Goal: Task Accomplishment & Management: Manage account settings

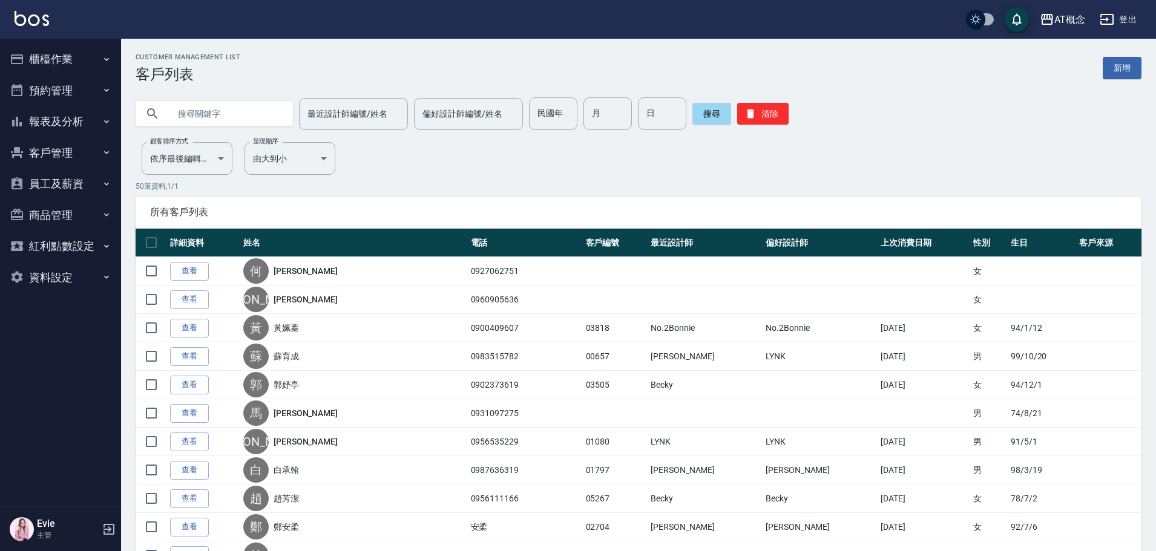
click at [194, 110] on input "text" at bounding box center [226, 113] width 114 height 33
type input "03547"
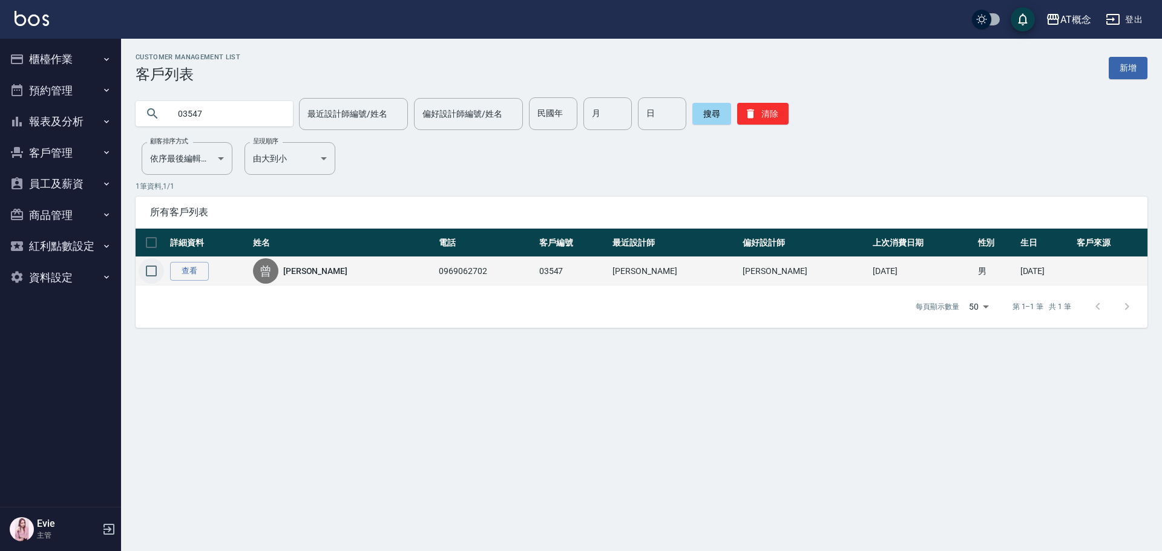
click at [154, 269] on input "checkbox" at bounding box center [151, 270] width 25 height 25
checkbox input "true"
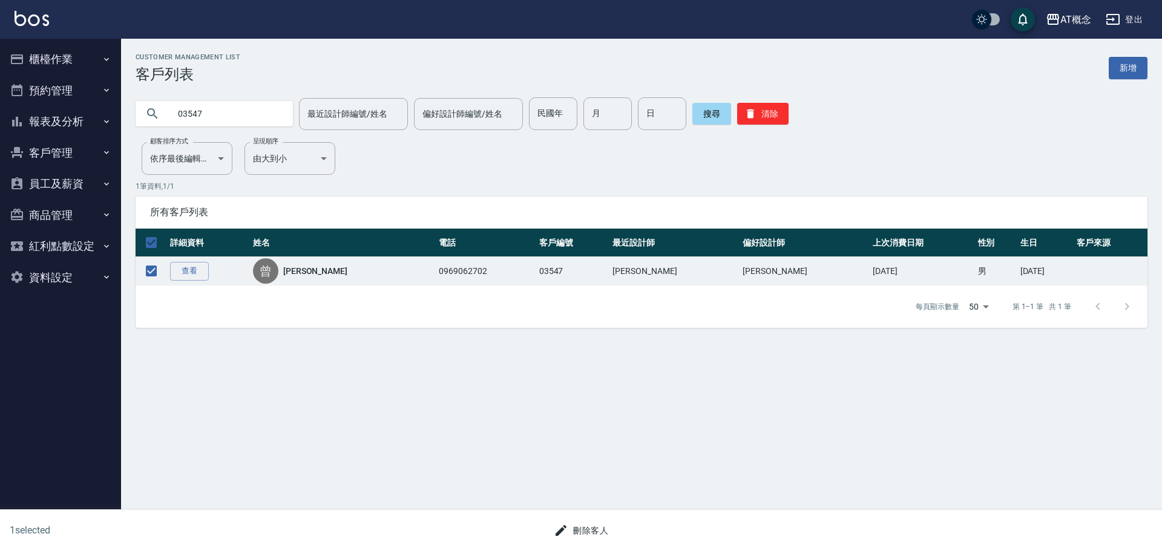
click at [589, 534] on button "刪除客人" at bounding box center [581, 531] width 64 height 22
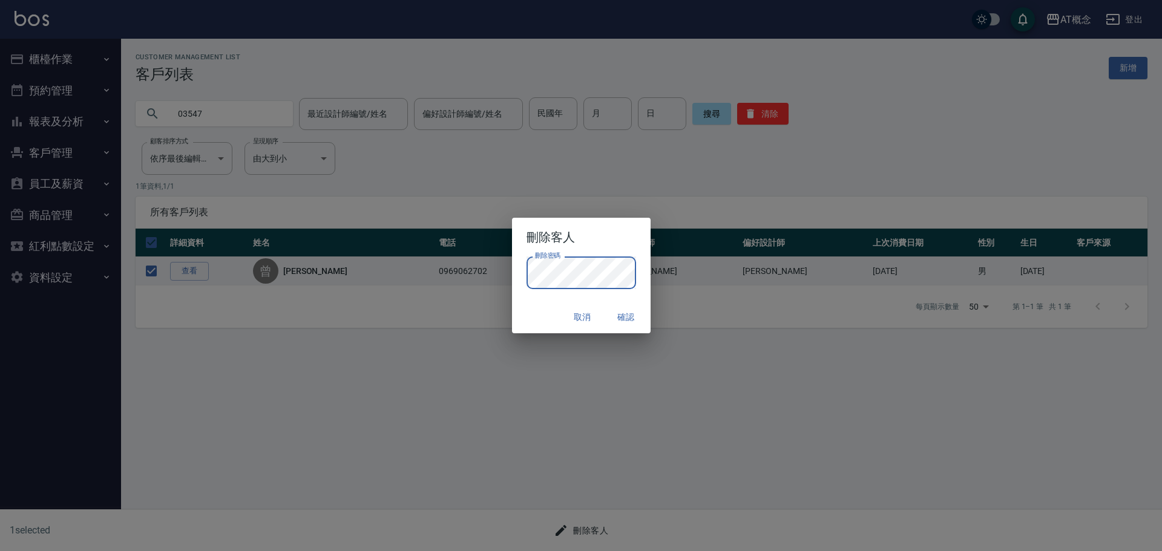
click at [628, 313] on button "確認" at bounding box center [626, 317] width 39 height 22
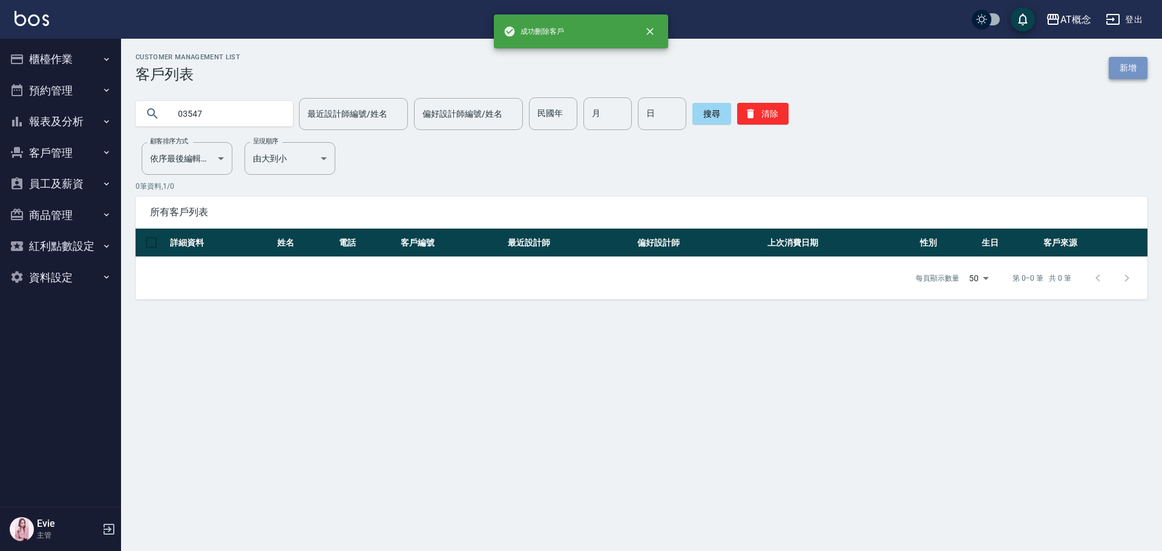
click at [1119, 68] on link "新增" at bounding box center [1128, 68] width 39 height 22
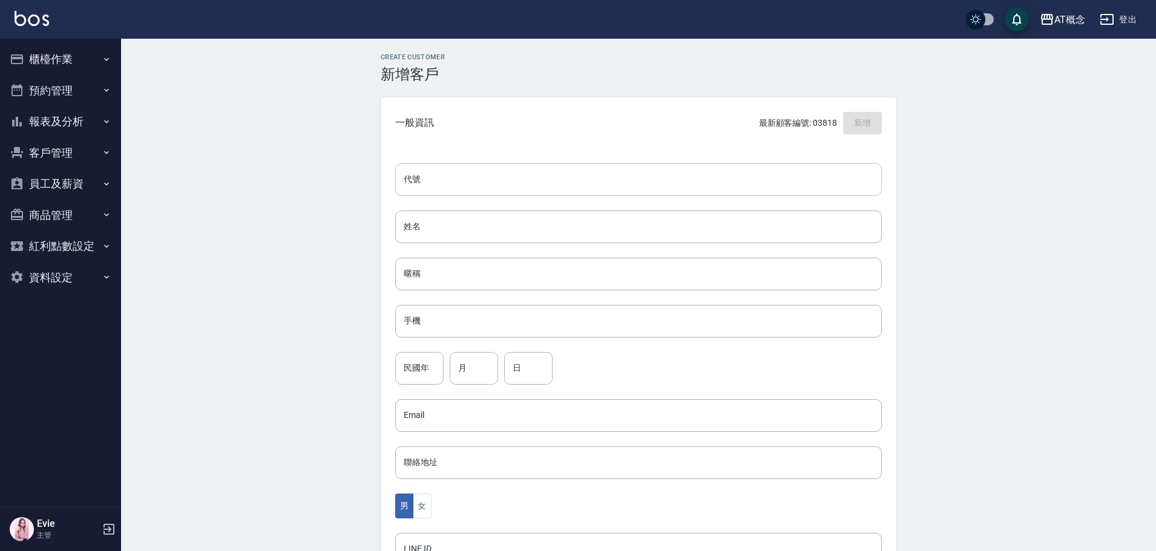
click at [575, 181] on input "代號" at bounding box center [638, 179] width 487 height 33
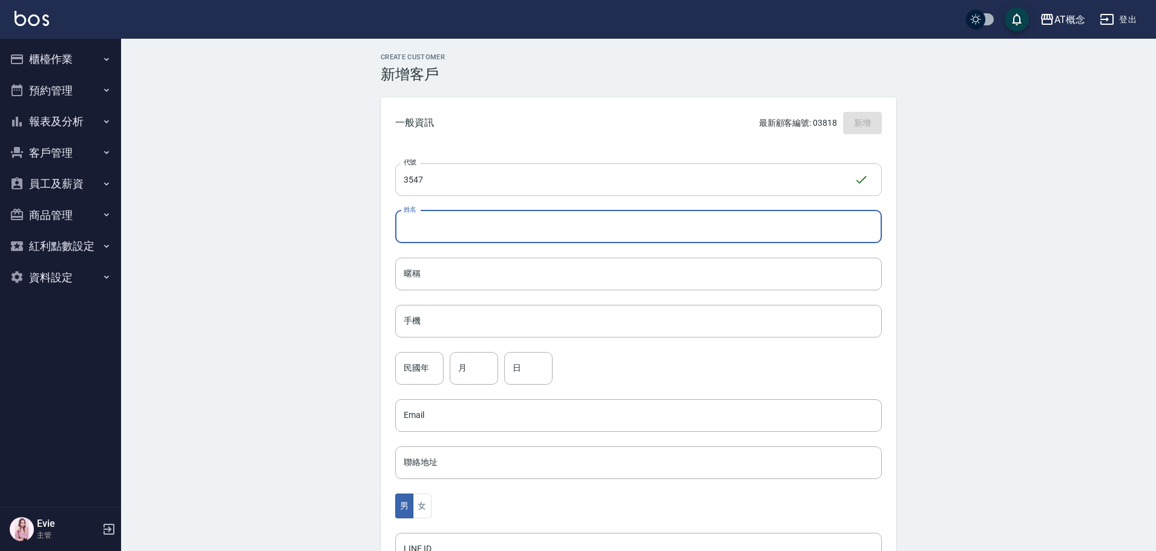
click at [406, 180] on input "3547" at bounding box center [624, 179] width 459 height 33
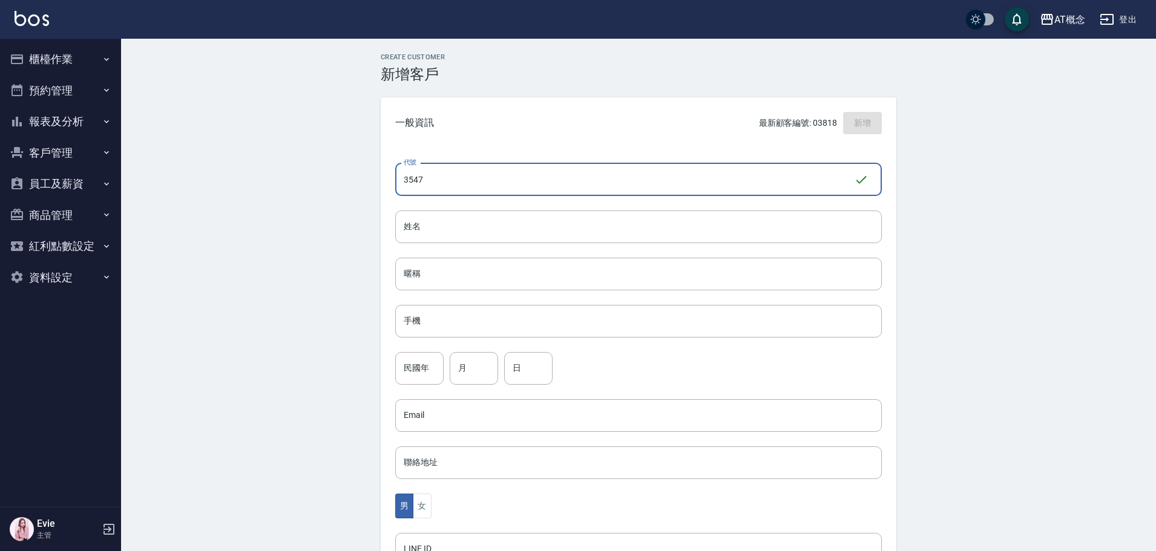
click at [404, 179] on input "3547" at bounding box center [624, 179] width 459 height 33
type input "03547"
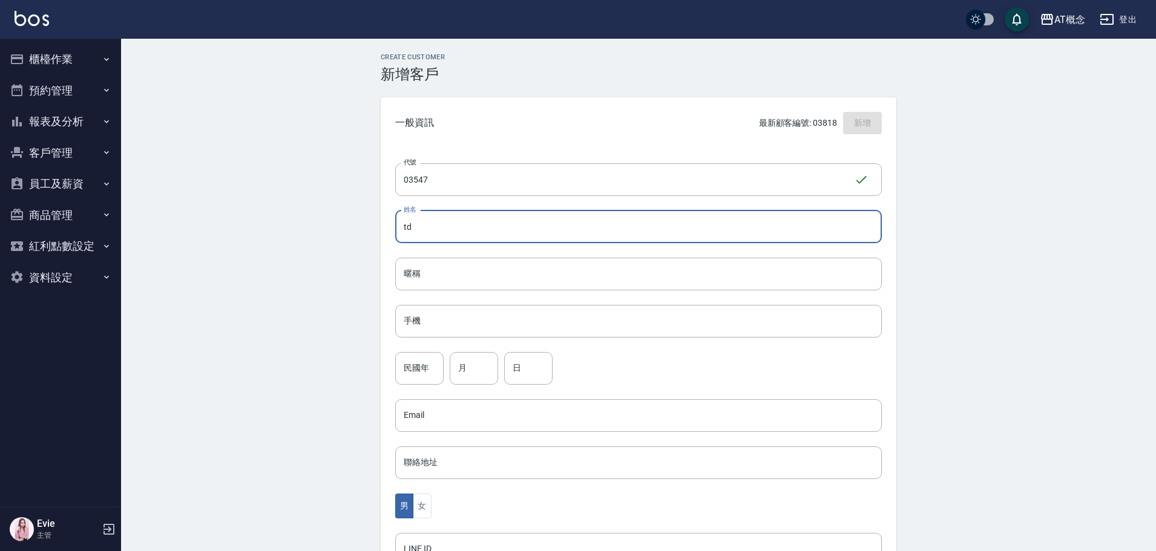
type input "t"
type input "楊怡君"
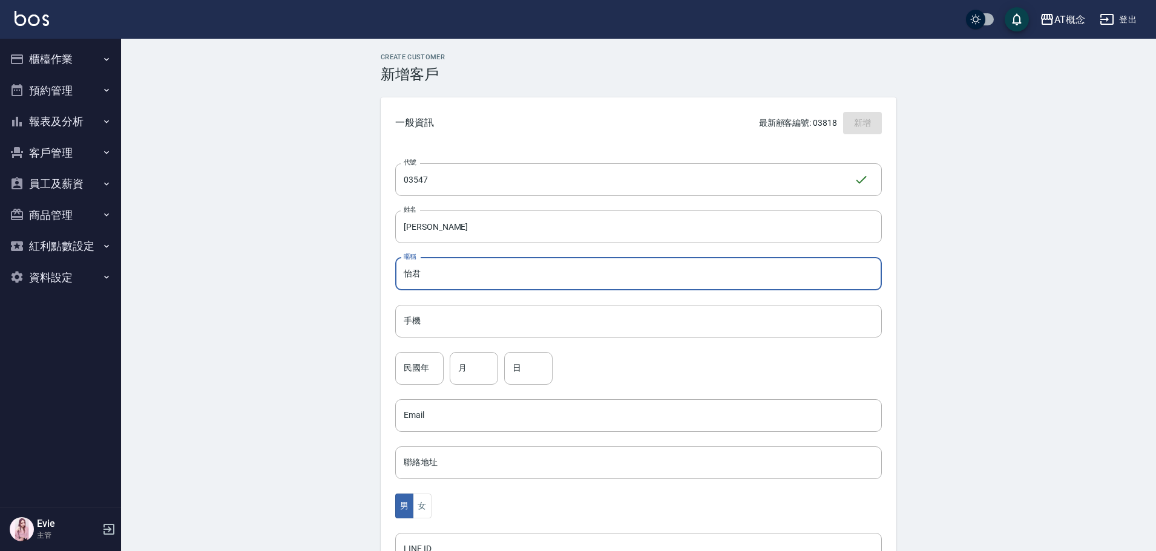
type input "怡君"
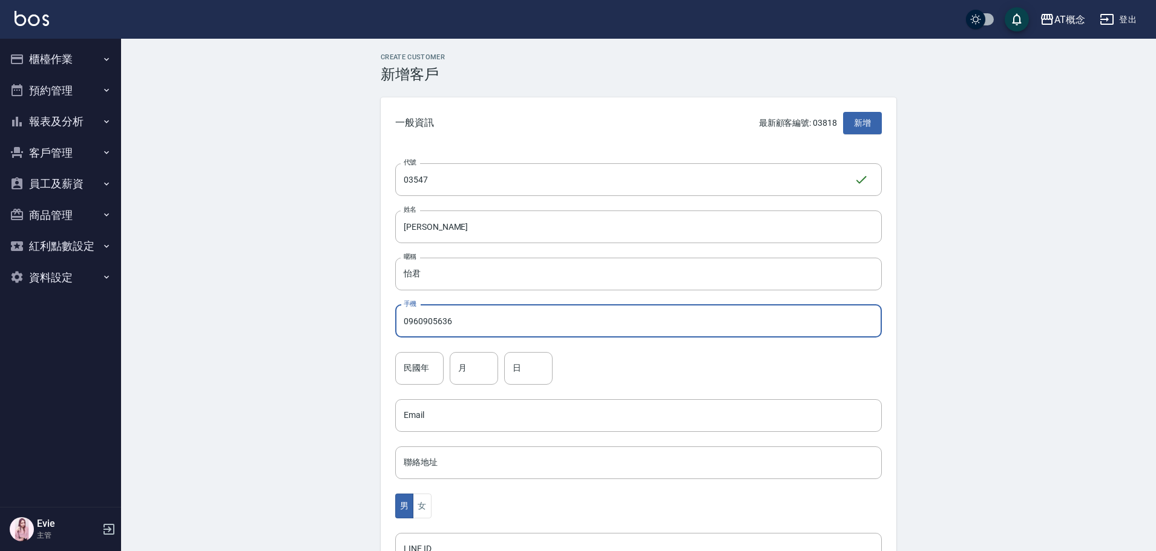
type input "0960905636"
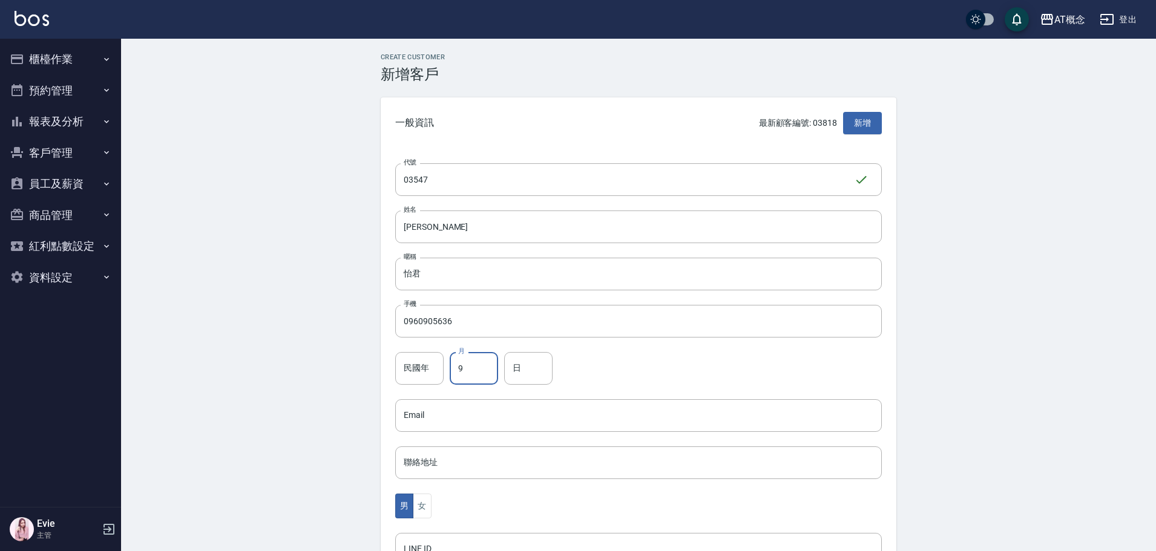
type input "9"
type input "24"
click at [419, 508] on button "女" at bounding box center [422, 506] width 18 height 25
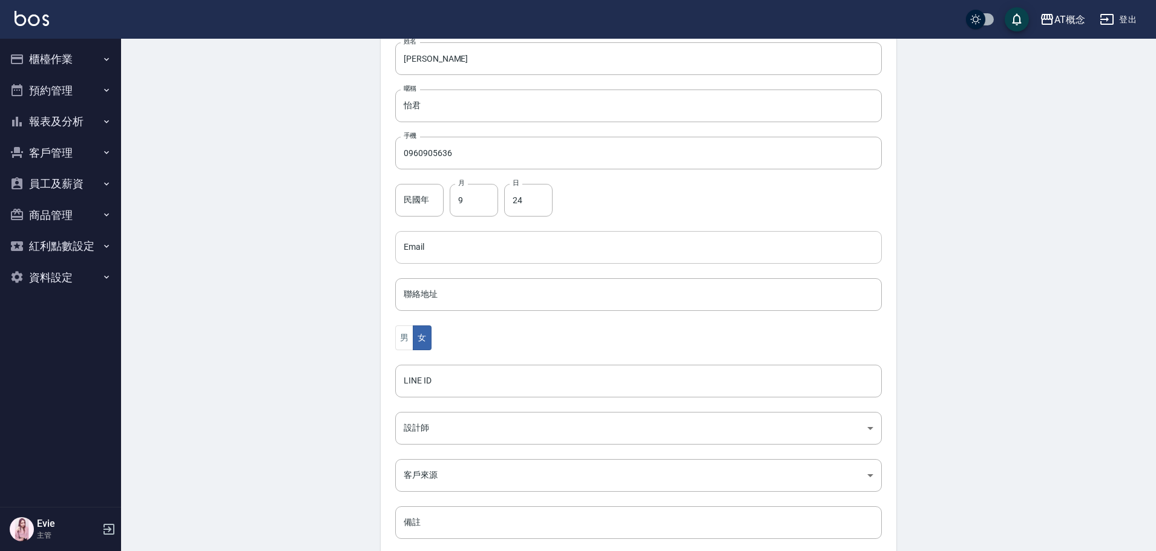
scroll to position [237, 0]
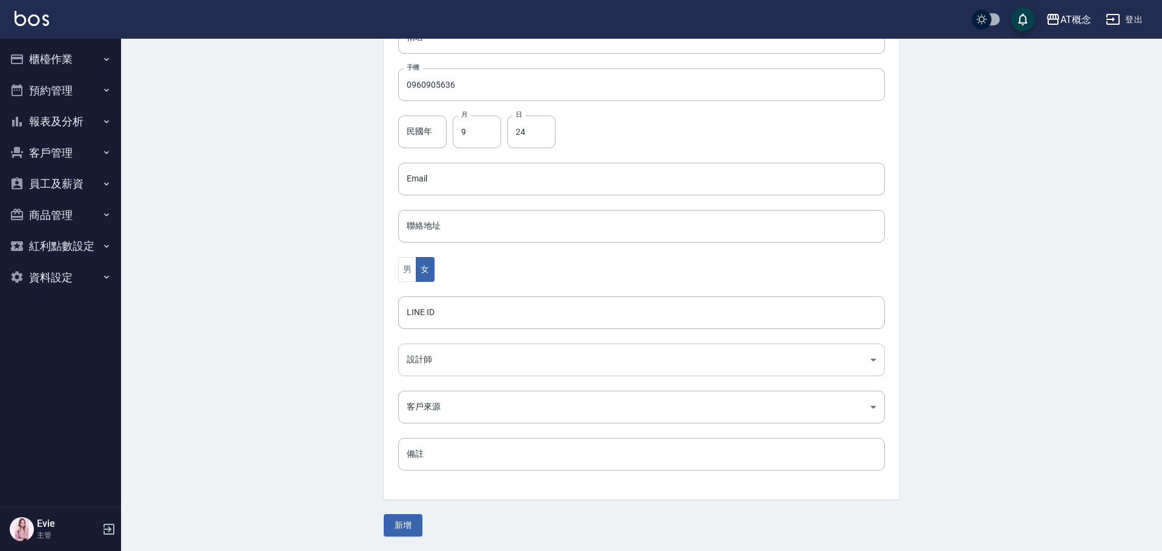
click at [431, 365] on body "AT概念 登出 櫃檯作業 打帳單 帳單列表 現金收支登錄 高階收支登錄 材料自購登錄 每日結帳 排班表 現場電腦打卡 預約管理 預約管理 單日預約紀錄 單週預…" at bounding box center [581, 157] width 1162 height 788
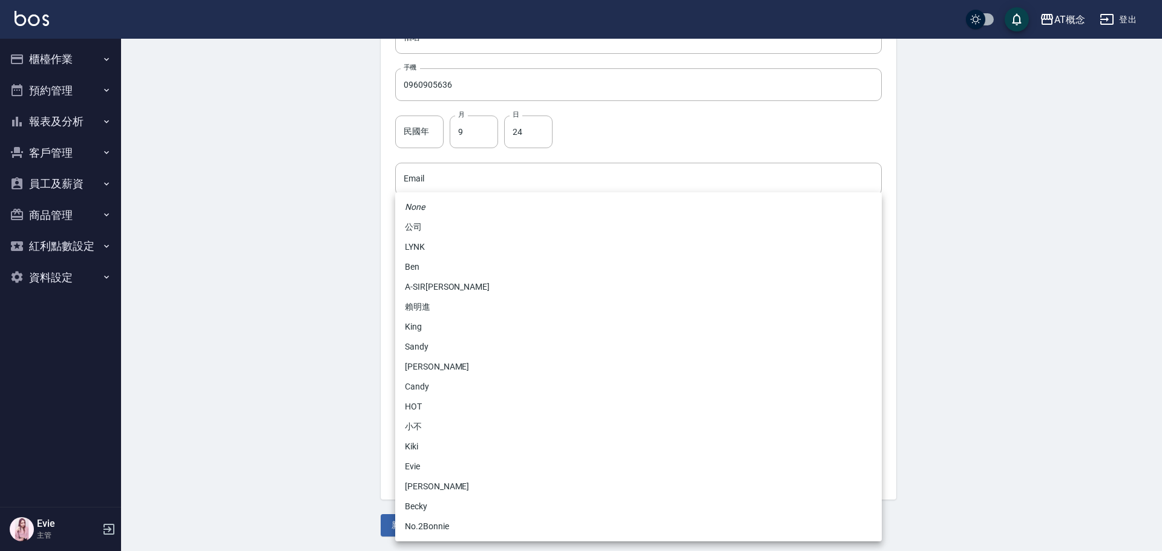
click at [430, 506] on li "Becky" at bounding box center [638, 507] width 487 height 20
type input "cba30a16-5009-42c6-9a58-f7249137d387"
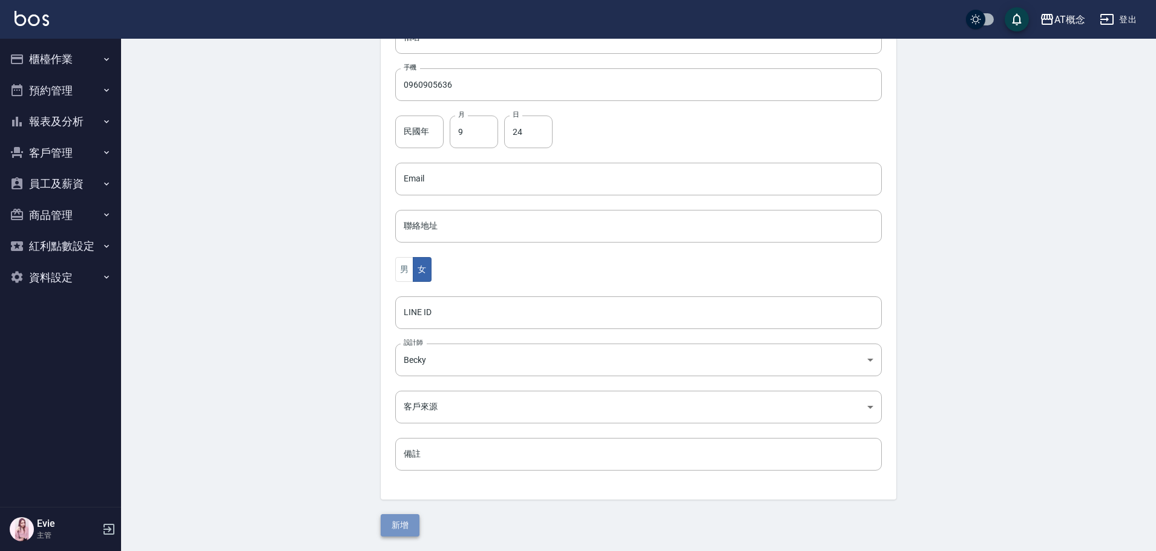
click at [399, 528] on button "新增" at bounding box center [400, 525] width 39 height 22
click at [398, 525] on button "新增" at bounding box center [400, 525] width 39 height 22
click at [408, 529] on button "新增" at bounding box center [400, 525] width 39 height 22
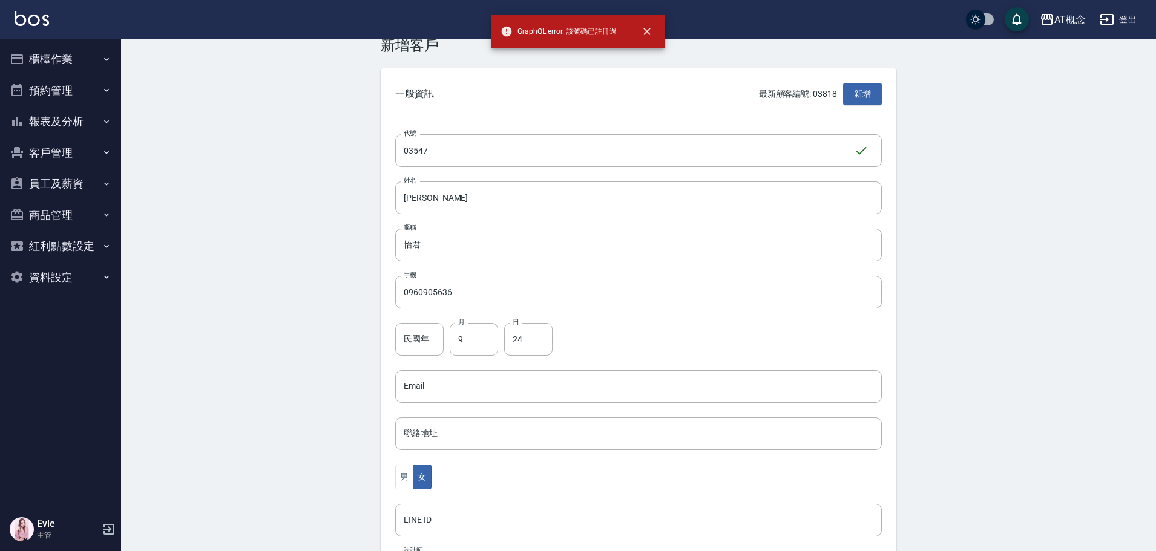
scroll to position [0, 0]
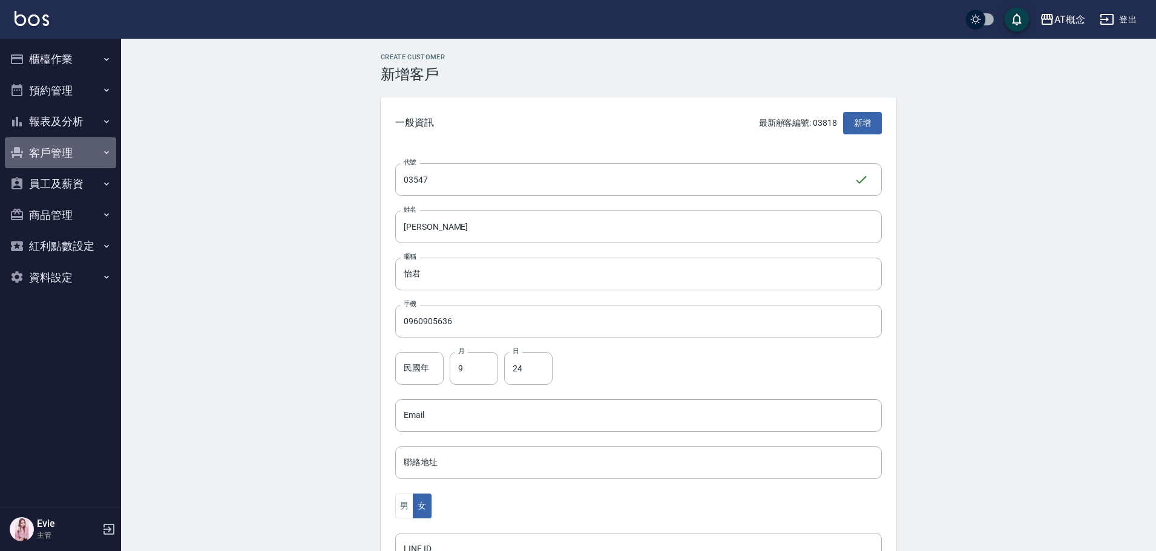
click at [57, 147] on button "客戶管理" at bounding box center [60, 152] width 111 height 31
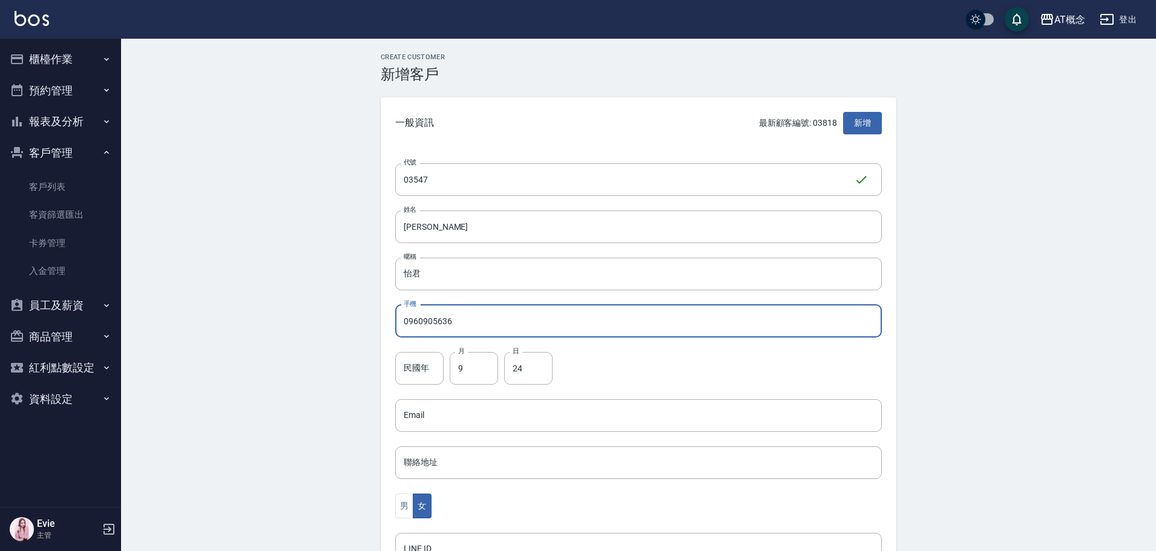
drag, startPoint x: 488, startPoint y: 323, endPoint x: 234, endPoint y: 344, distance: 255.0
click at [223, 346] on div "Create Customer 新增客戶 一般資訊 最新顧客編號: 03818 新增 代號 03547 ​ 代號 姓名 楊怡君 姓名 暱稱 怡君 暱稱 手機 …" at bounding box center [638, 413] width 1035 height 749
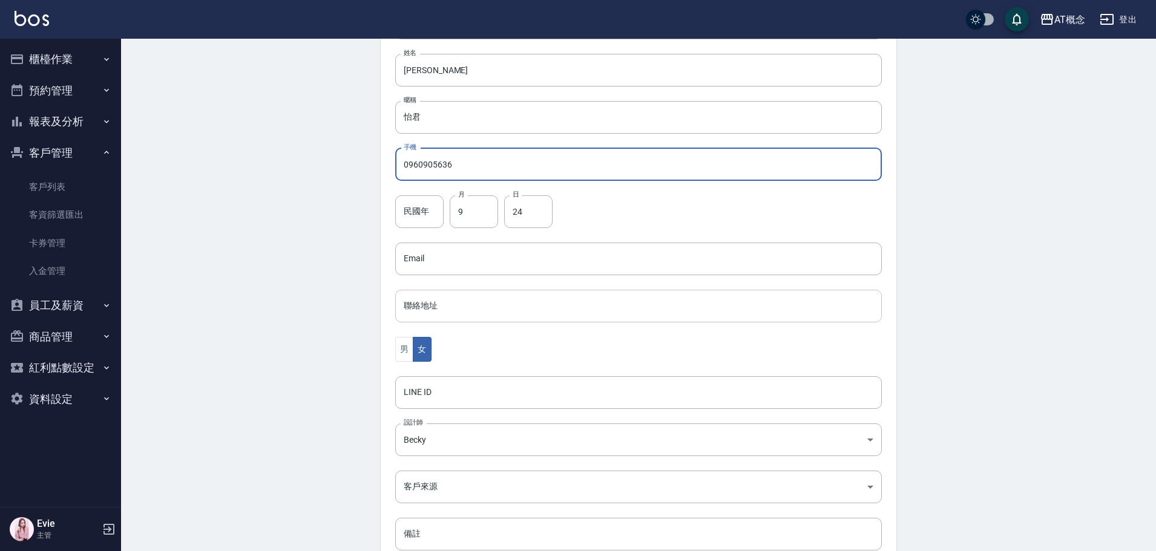
scroll to position [237, 0]
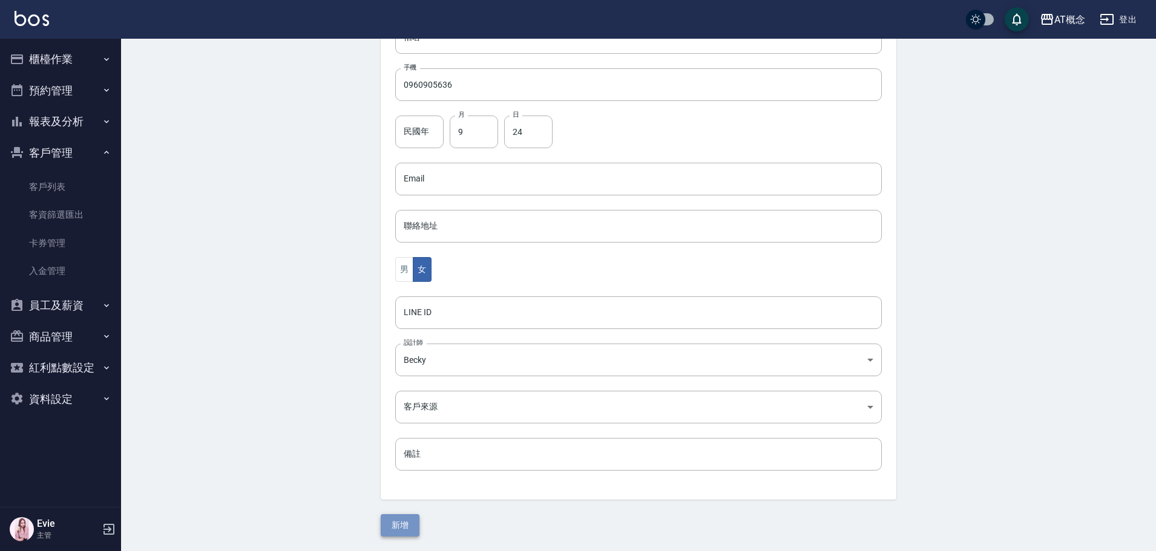
click at [404, 526] on button "新增" at bounding box center [400, 525] width 39 height 22
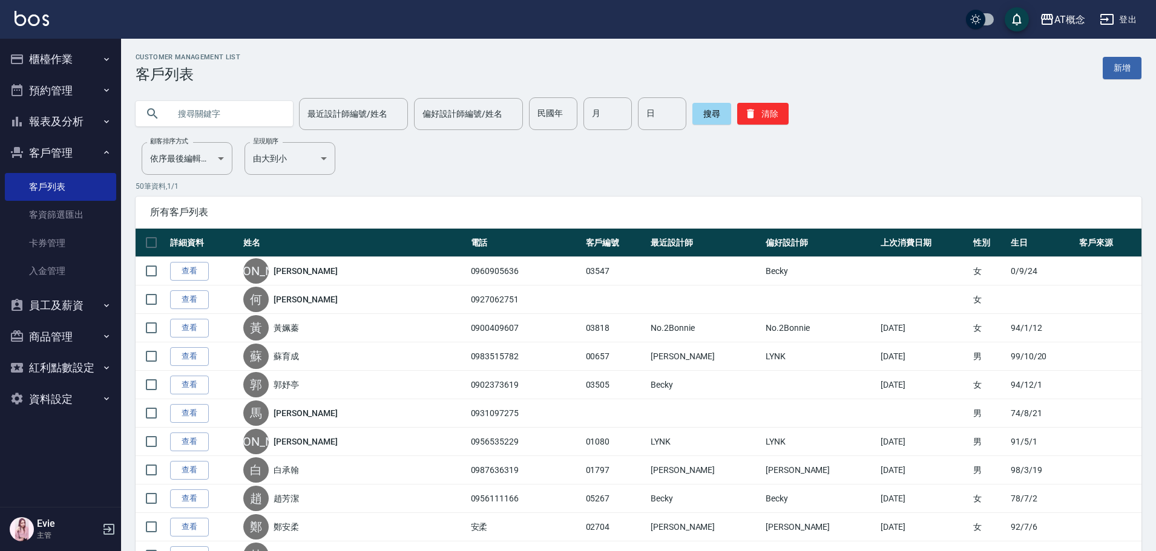
drag, startPoint x: 211, startPoint y: 103, endPoint x: 214, endPoint y: 114, distance: 11.3
click at [212, 109] on input "text" at bounding box center [226, 113] width 114 height 33
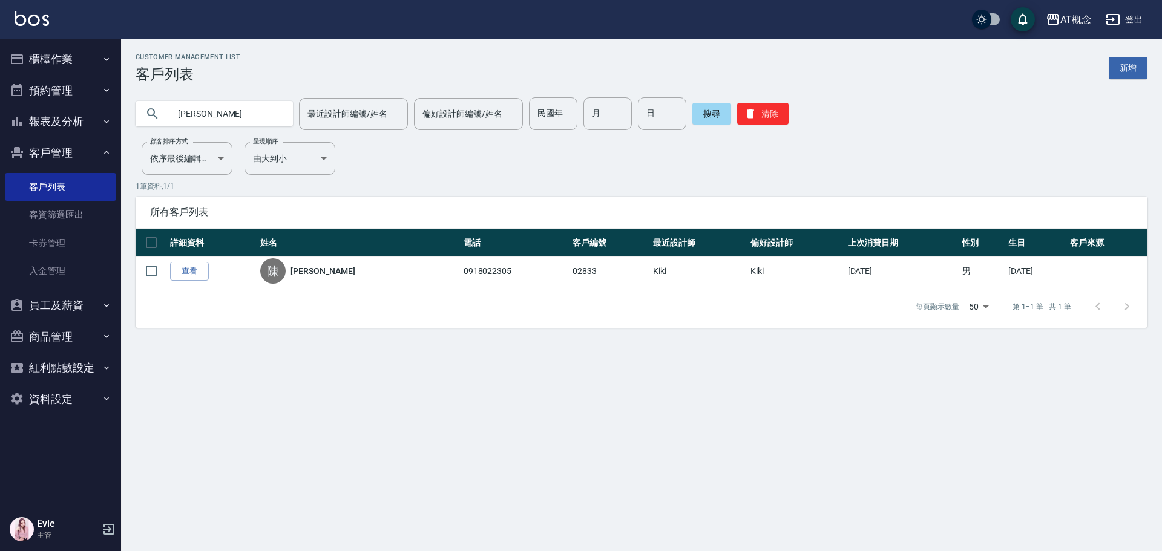
type input "陳"
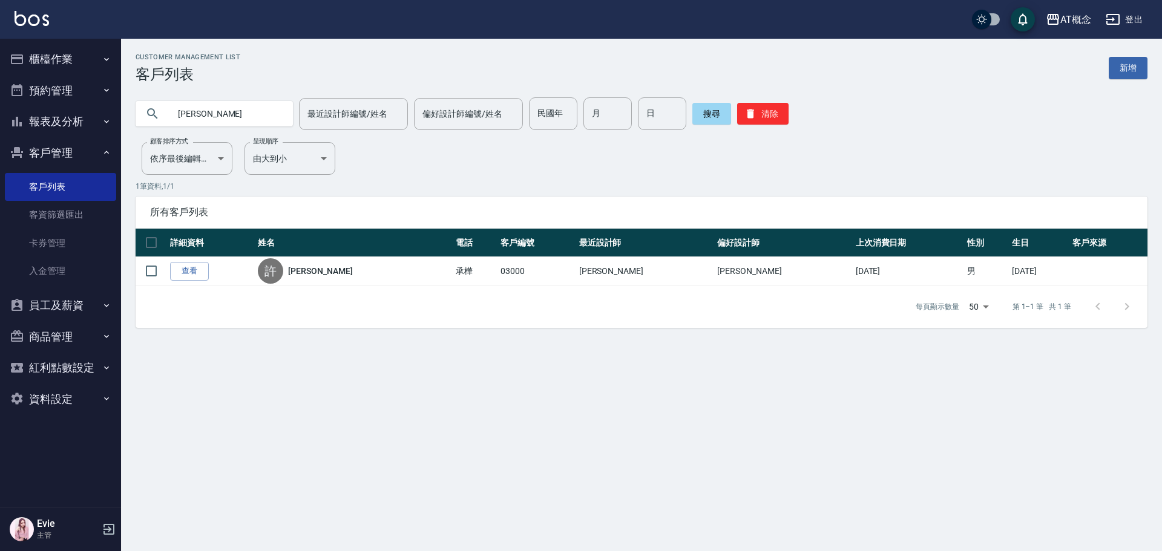
drag, startPoint x: 231, startPoint y: 113, endPoint x: 15, endPoint y: 100, distance: 217.0
click at [15, 100] on div "AT概念 登出 櫃檯作業 打帳單 帳單列表 現金收支登錄 高階收支登錄 材料自購登錄 每日結帳 排班表 現場電腦打卡 預約管理 預約管理 單日預約紀錄 單週預…" at bounding box center [581, 275] width 1162 height 551
type input "03802"
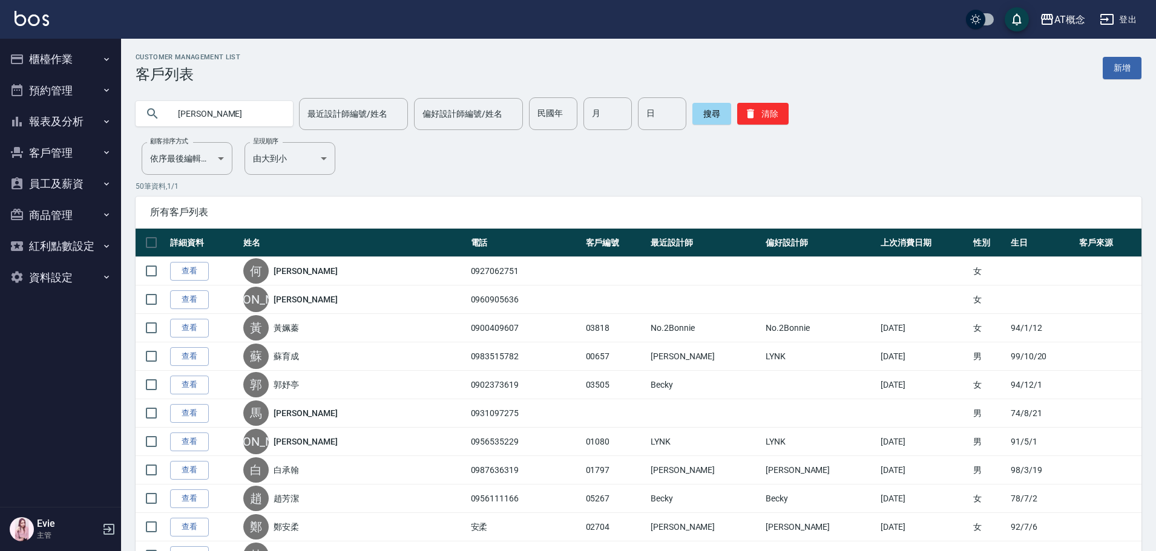
type input "江國賢"
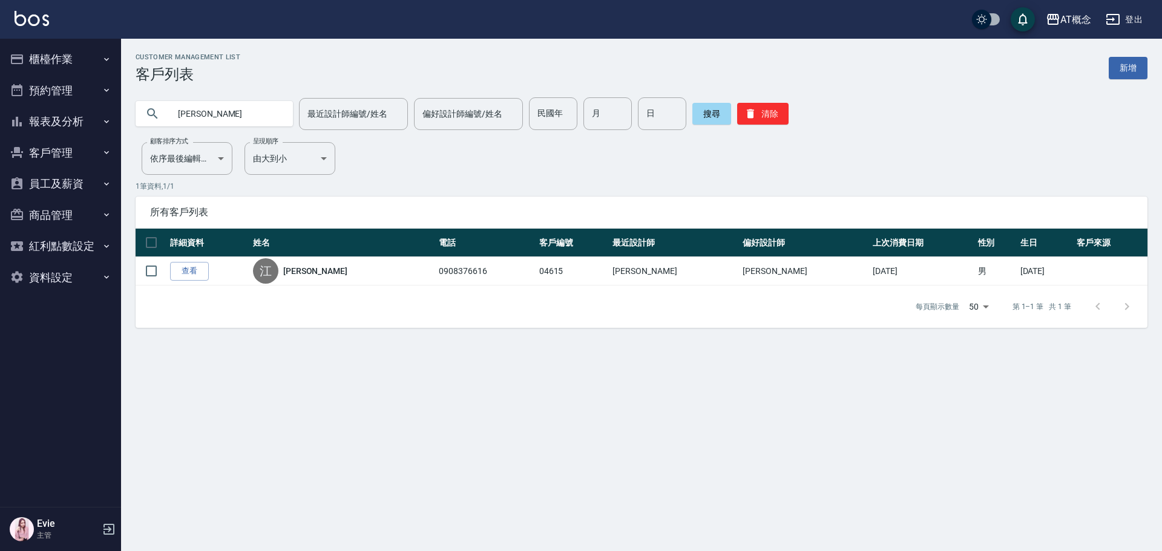
click at [194, 276] on link "查看" at bounding box center [189, 271] width 39 height 19
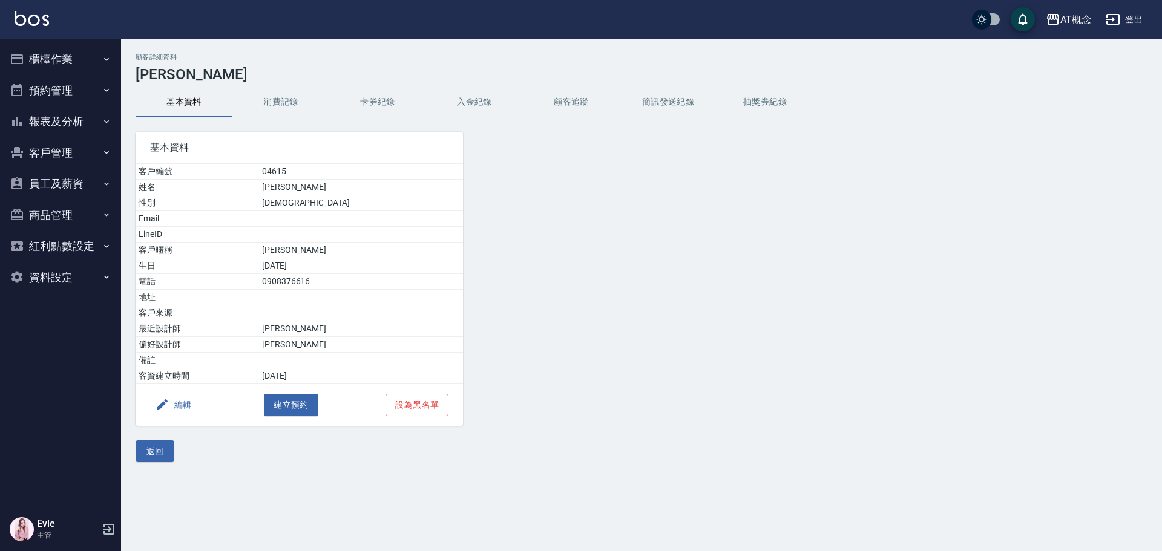
click at [287, 103] on button "消費記錄" at bounding box center [280, 102] width 97 height 29
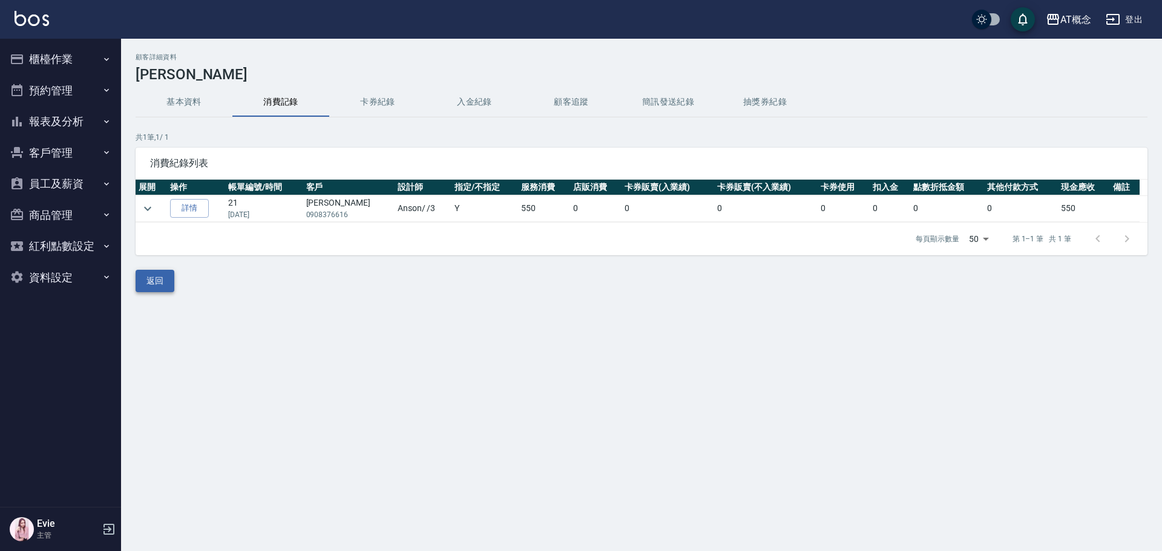
click at [152, 277] on button "返回" at bounding box center [155, 281] width 39 height 22
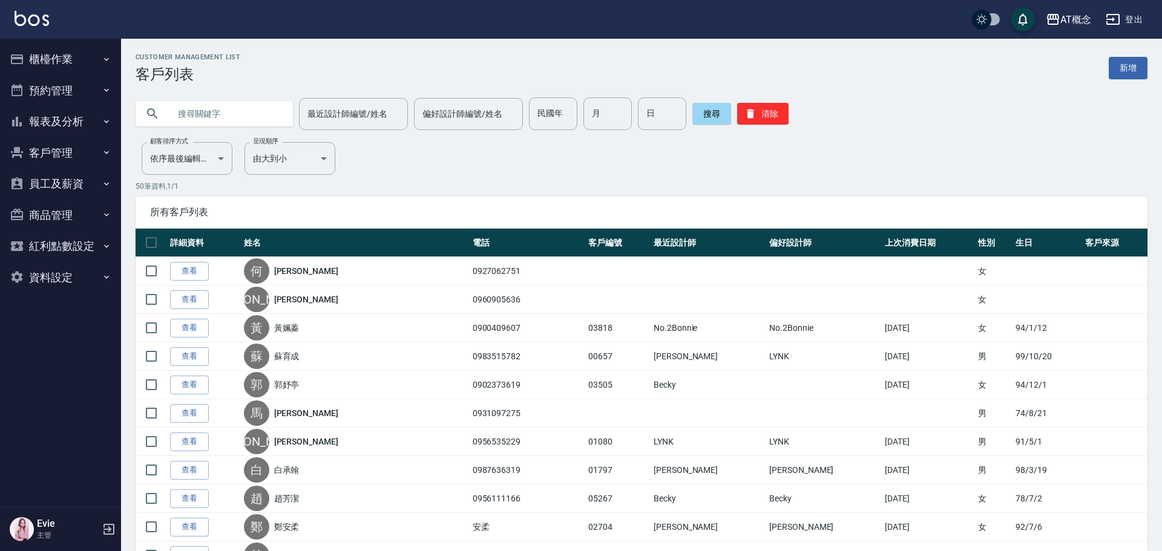
click at [215, 107] on input "text" at bounding box center [226, 113] width 114 height 33
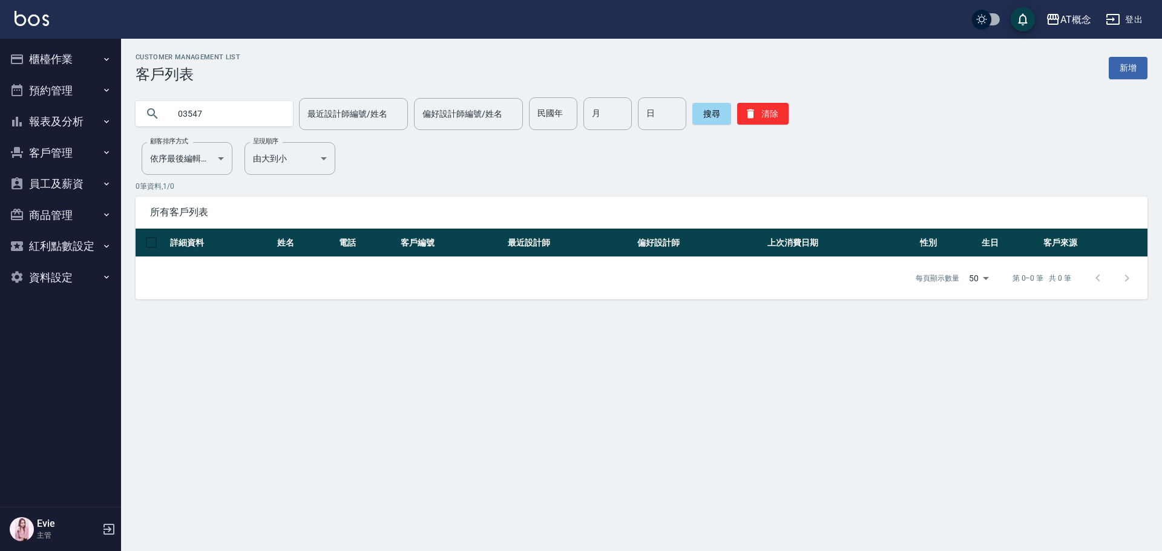
drag, startPoint x: 215, startPoint y: 118, endPoint x: 126, endPoint y: 118, distance: 89.0
click at [126, 118] on div "03547 最近設計師編號/姓名 最近設計師編號/姓名 偏好設計師編號/姓名 偏好設計師編號/姓名 民國年 民國年 月 月 日 日 搜尋 清除" at bounding box center [634, 106] width 1026 height 47
paste input "960905636"
type input "0960905636"
click at [704, 117] on button "搜尋" at bounding box center [711, 114] width 39 height 22
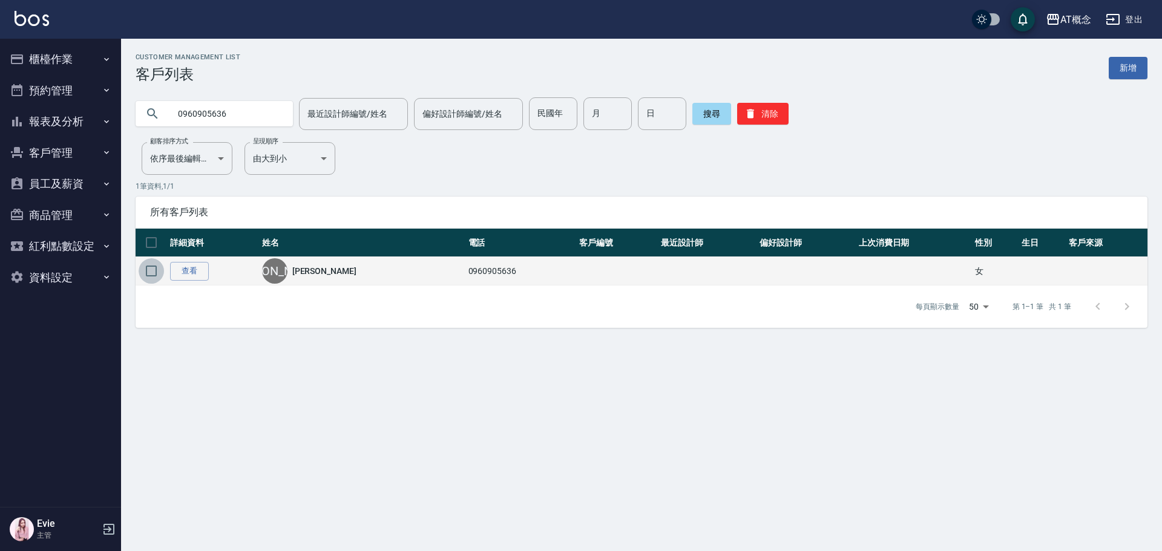
click at [157, 267] on input "checkbox" at bounding box center [151, 270] width 25 height 25
checkbox input "true"
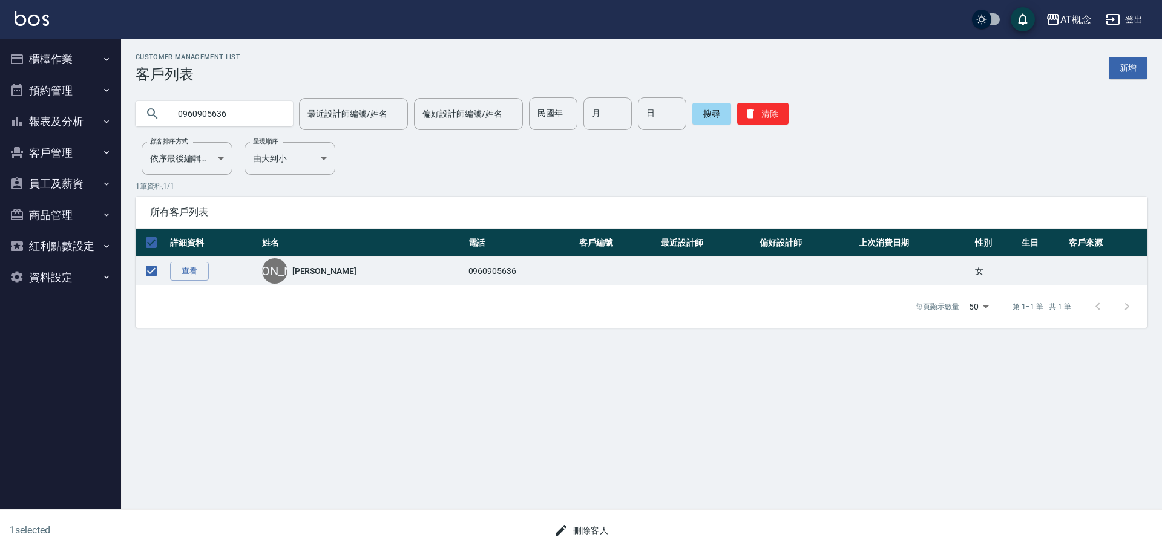
click at [591, 529] on button "刪除客人" at bounding box center [581, 531] width 64 height 22
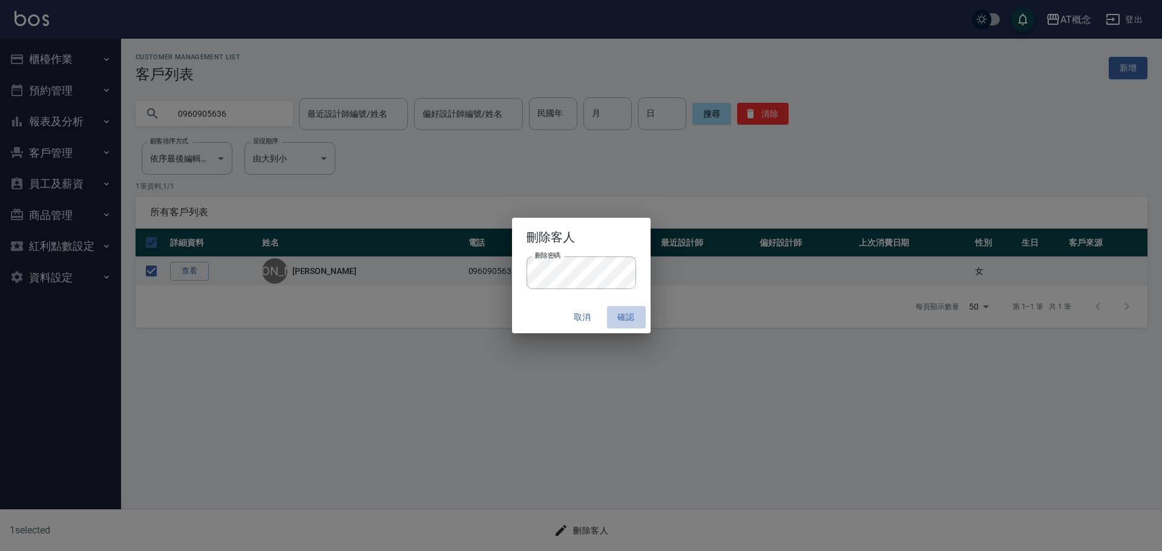
click at [629, 317] on button "確認" at bounding box center [626, 317] width 39 height 22
